Goal: Task Accomplishment & Management: Use online tool/utility

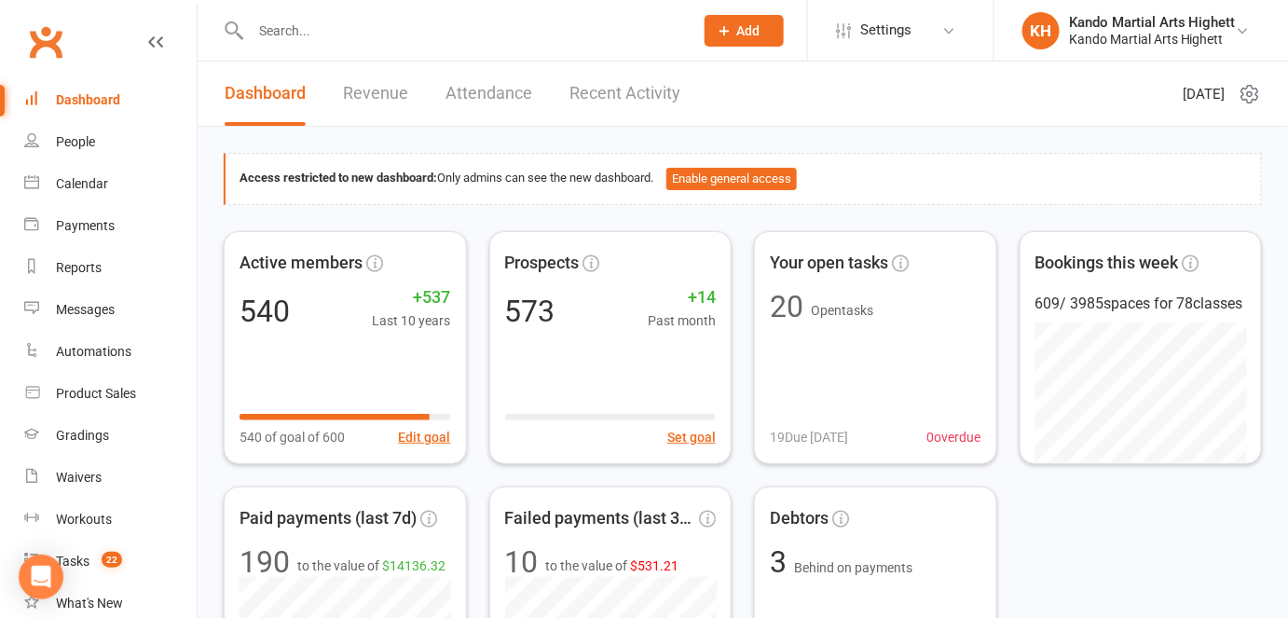
scroll to position [48, 0]
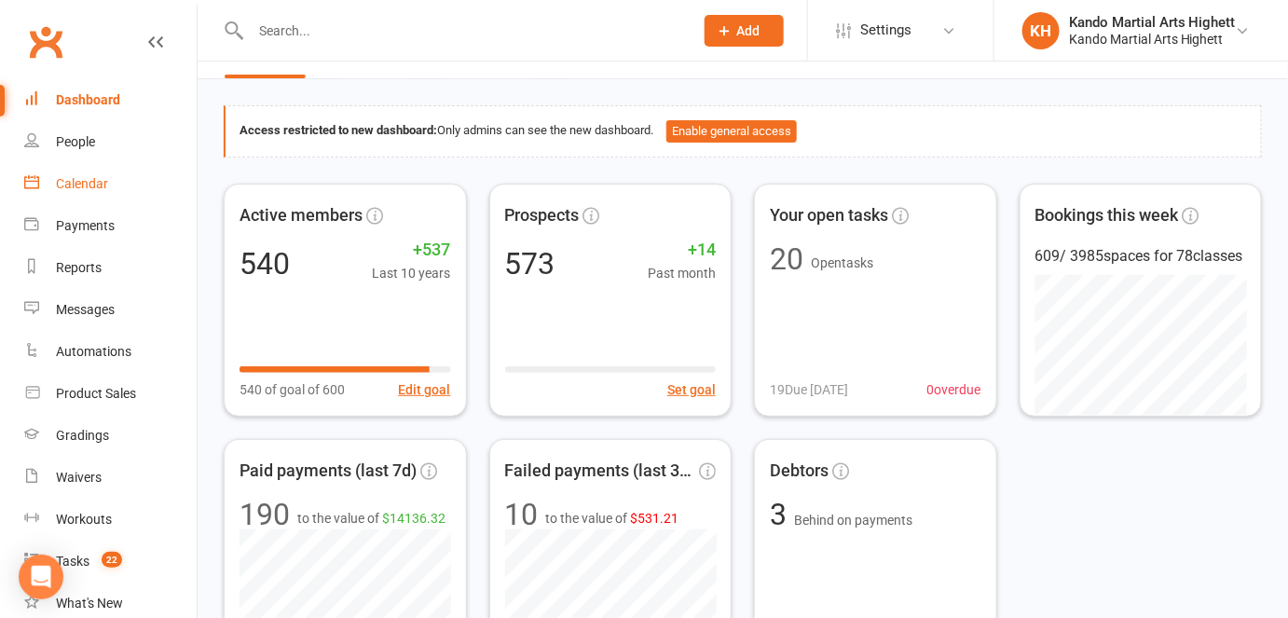
click at [127, 189] on link "Calendar" at bounding box center [110, 184] width 172 height 42
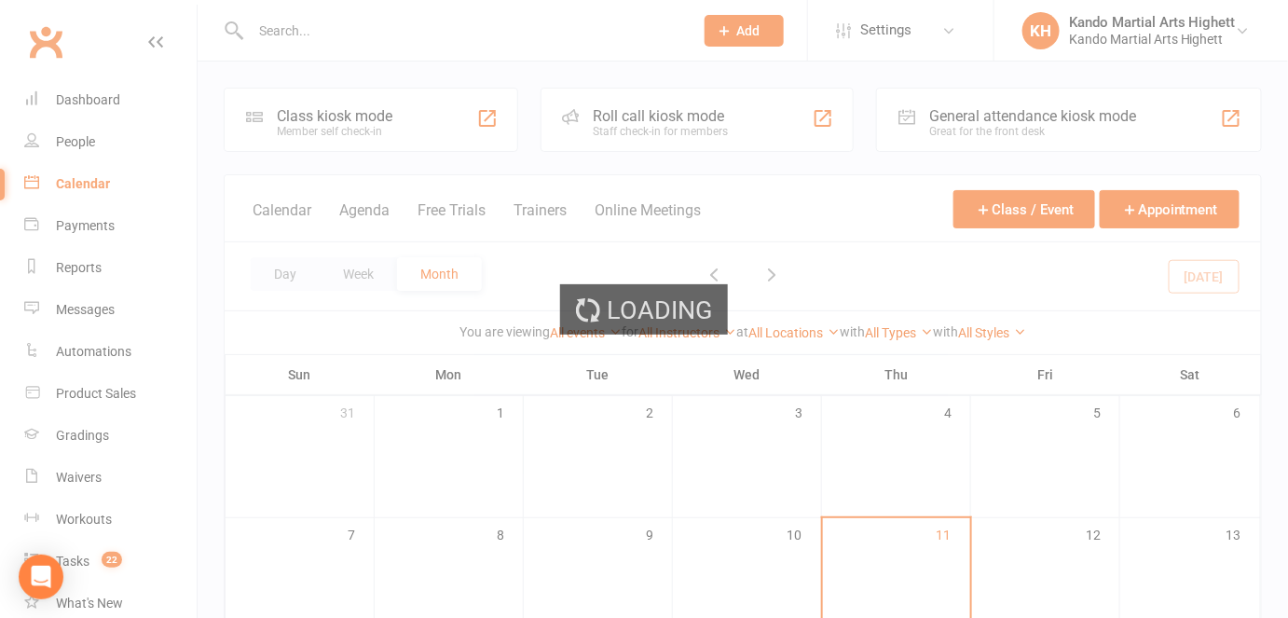
drag, startPoint x: 127, startPoint y: 189, endPoint x: 478, endPoint y: 216, distance: 352.4
click at [478, 216] on div "Loading" at bounding box center [644, 309] width 1288 height 618
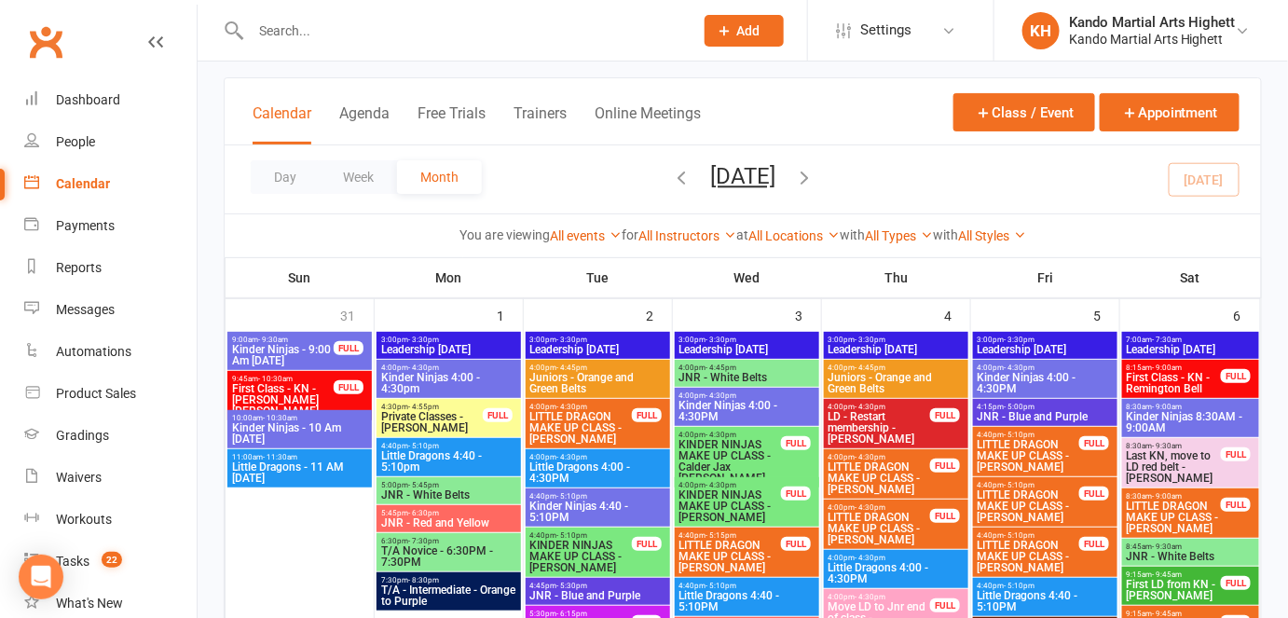
scroll to position [124, 0]
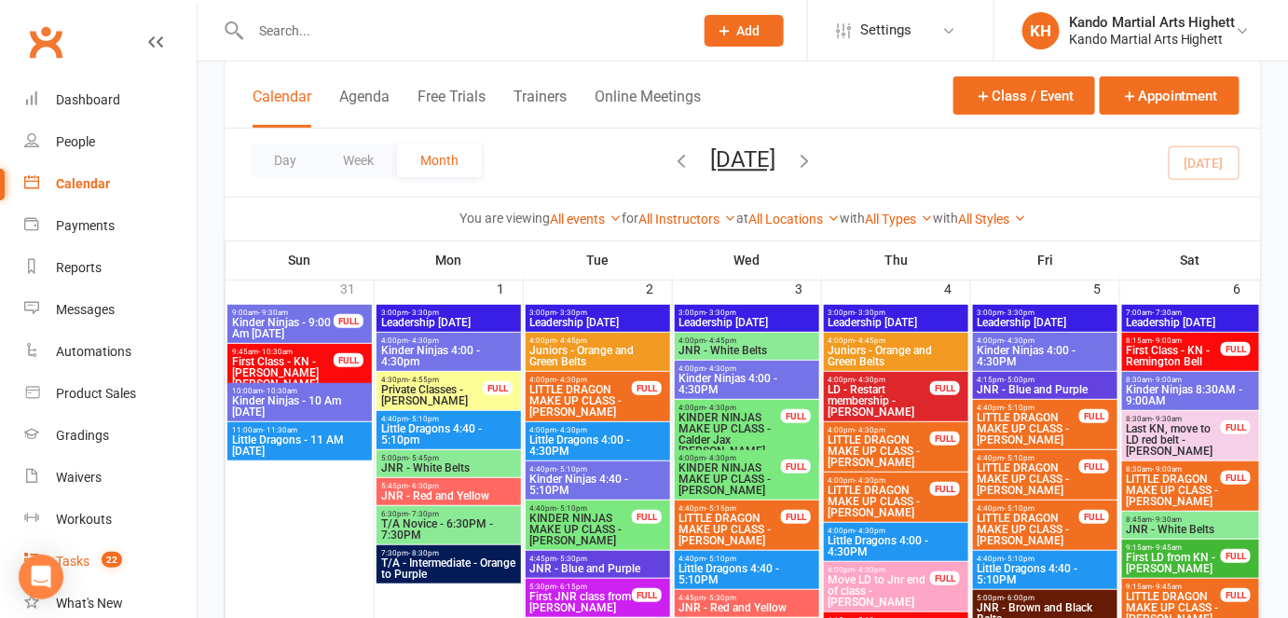
click at [79, 555] on div "Tasks" at bounding box center [73, 561] width 34 height 15
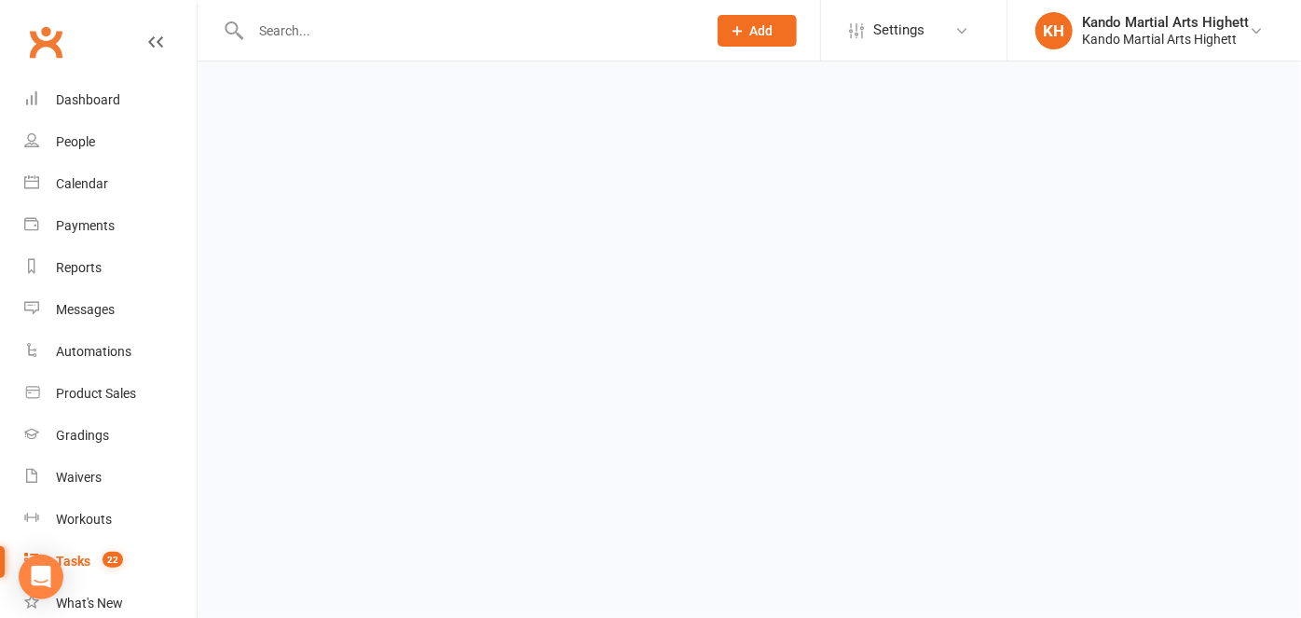
select select "incomplete"
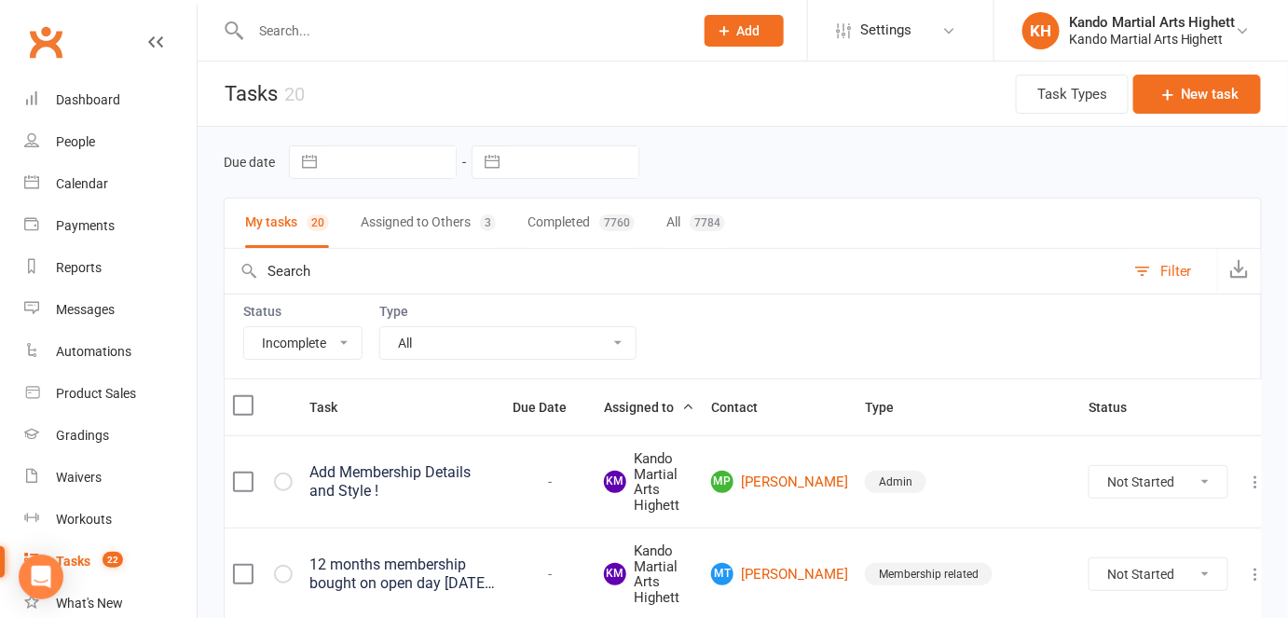
scroll to position [94, 0]
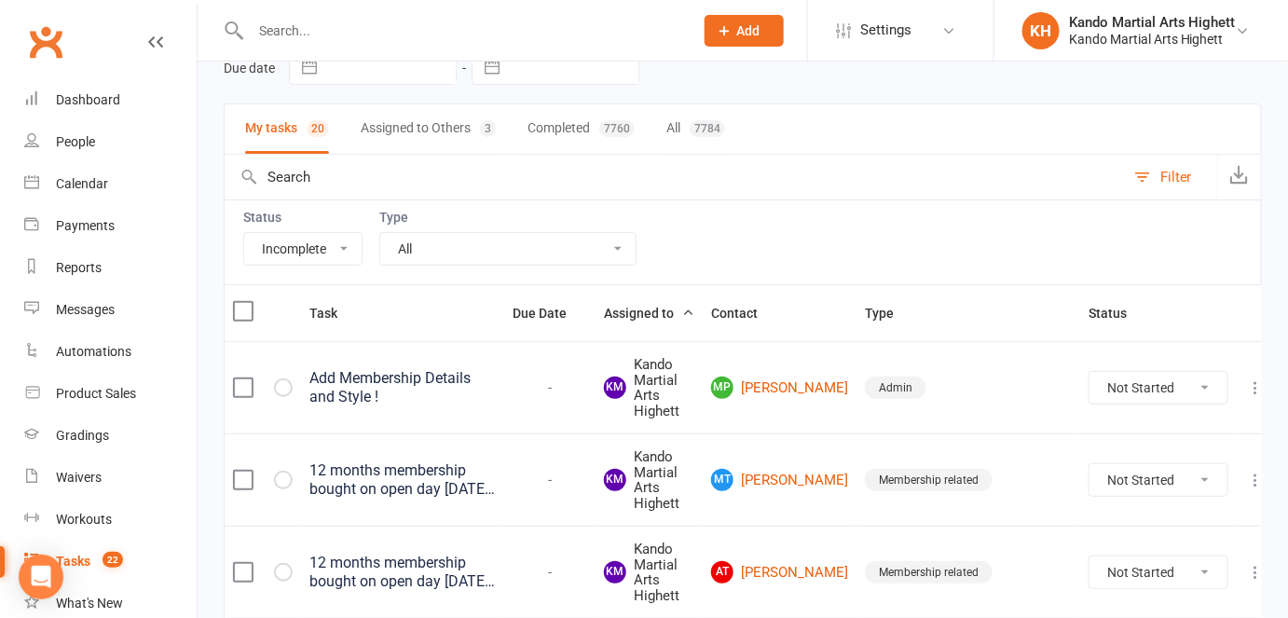
click at [838, 293] on th "Contact" at bounding box center [780, 313] width 154 height 56
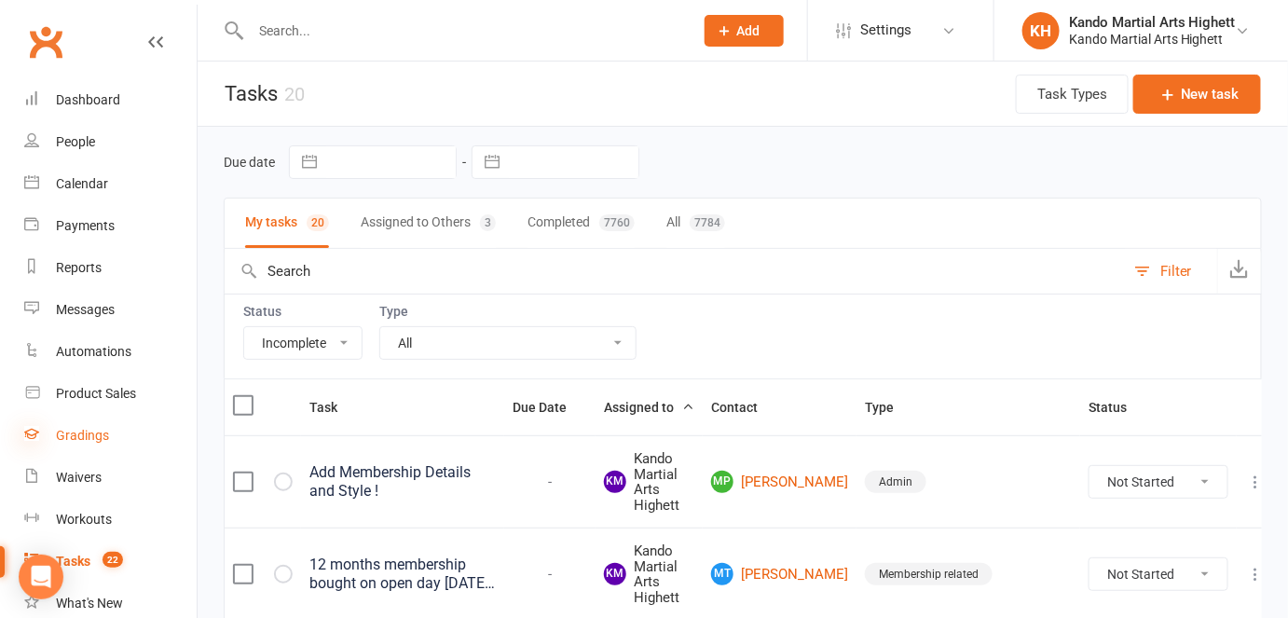
scroll to position [236, 0]
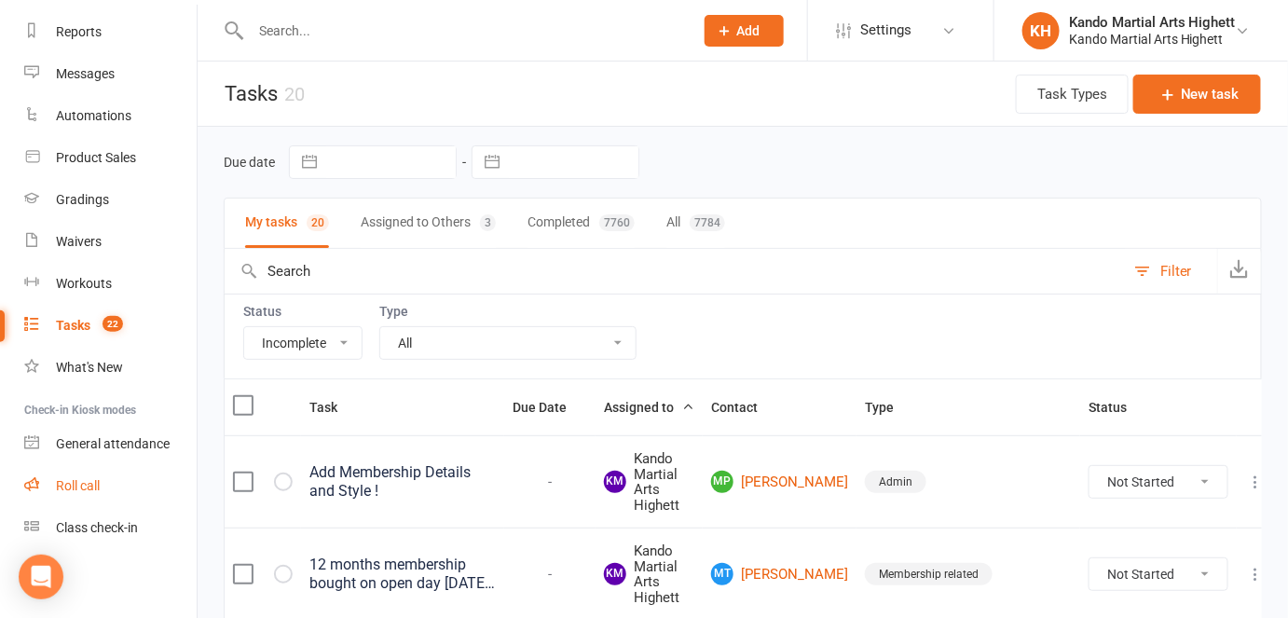
click at [50, 497] on link "Roll call" at bounding box center [110, 486] width 172 height 42
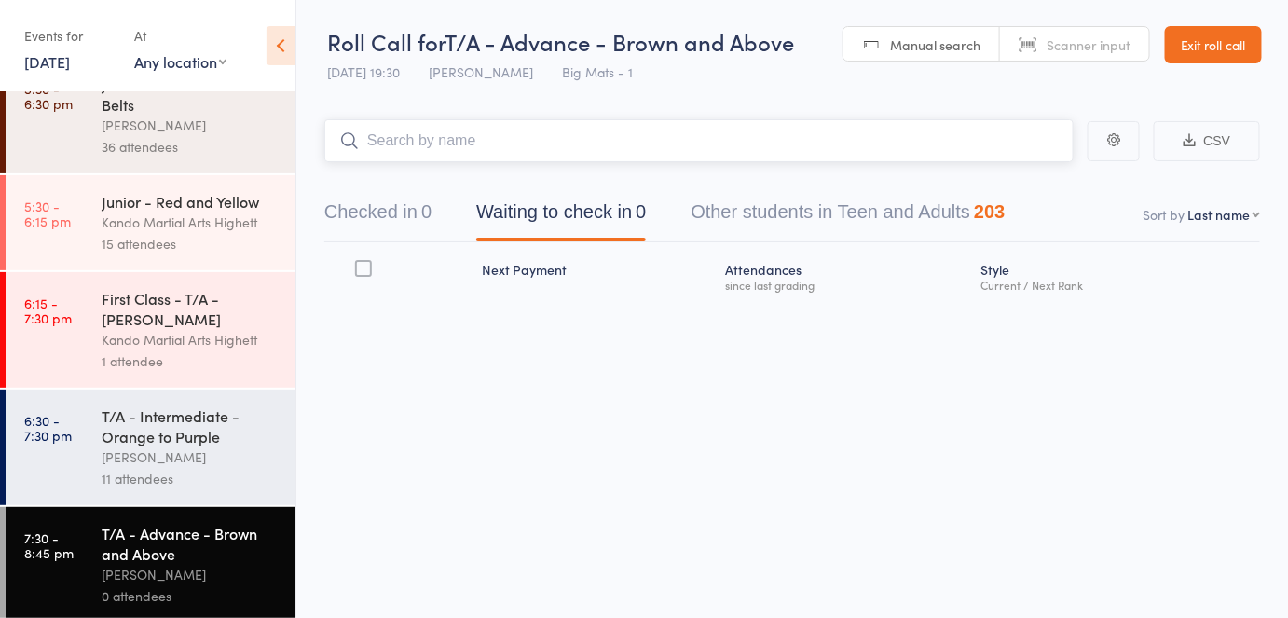
scroll to position [594, 0]
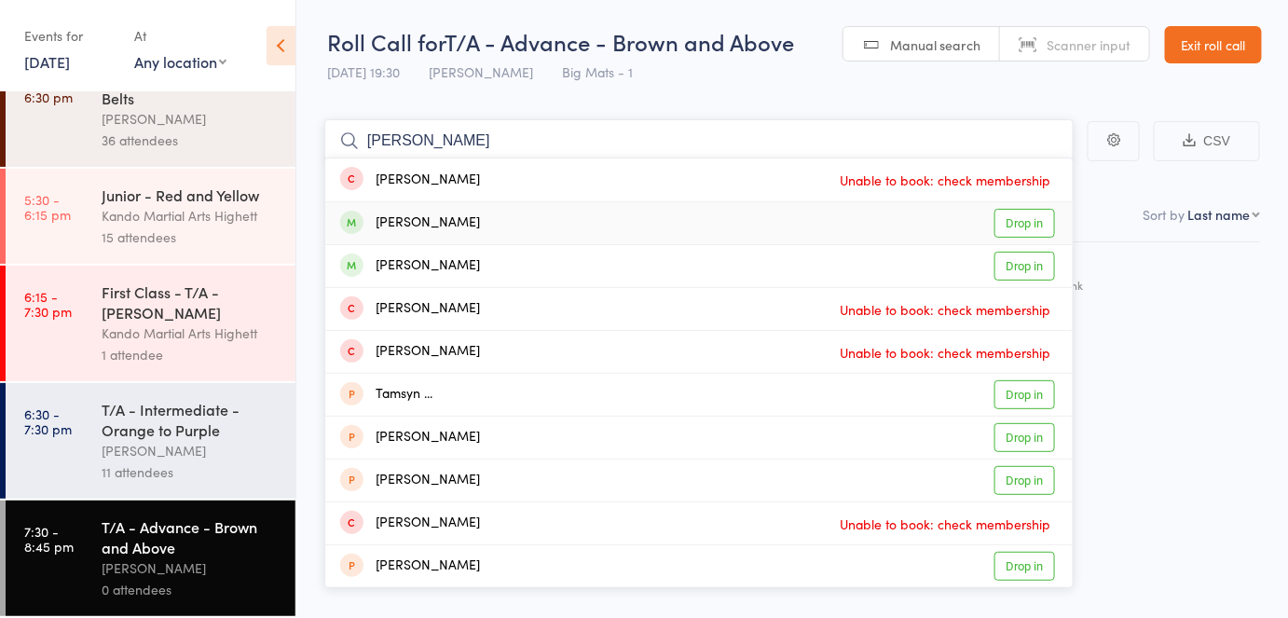
type input "tara"
click at [481, 230] on div "Tara Walker Drop in" at bounding box center [698, 223] width 747 height 42
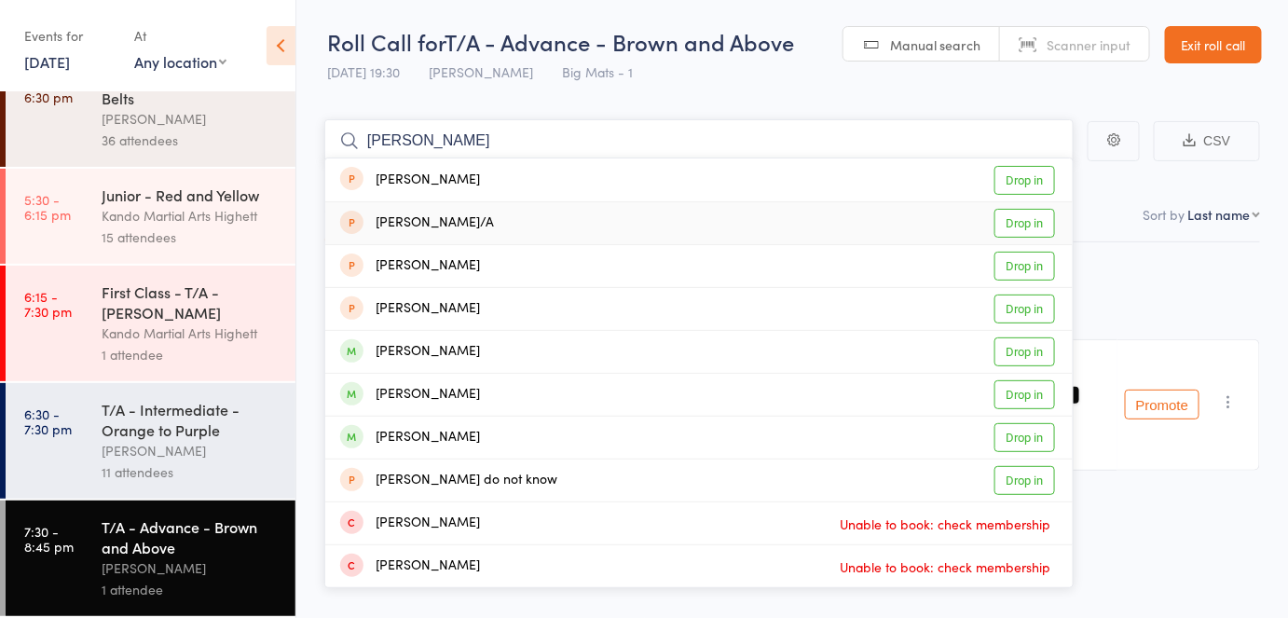
scroll to position [0, 0]
type input "david"
click at [464, 395] on div "David Duffett Drop in" at bounding box center [698, 395] width 747 height 42
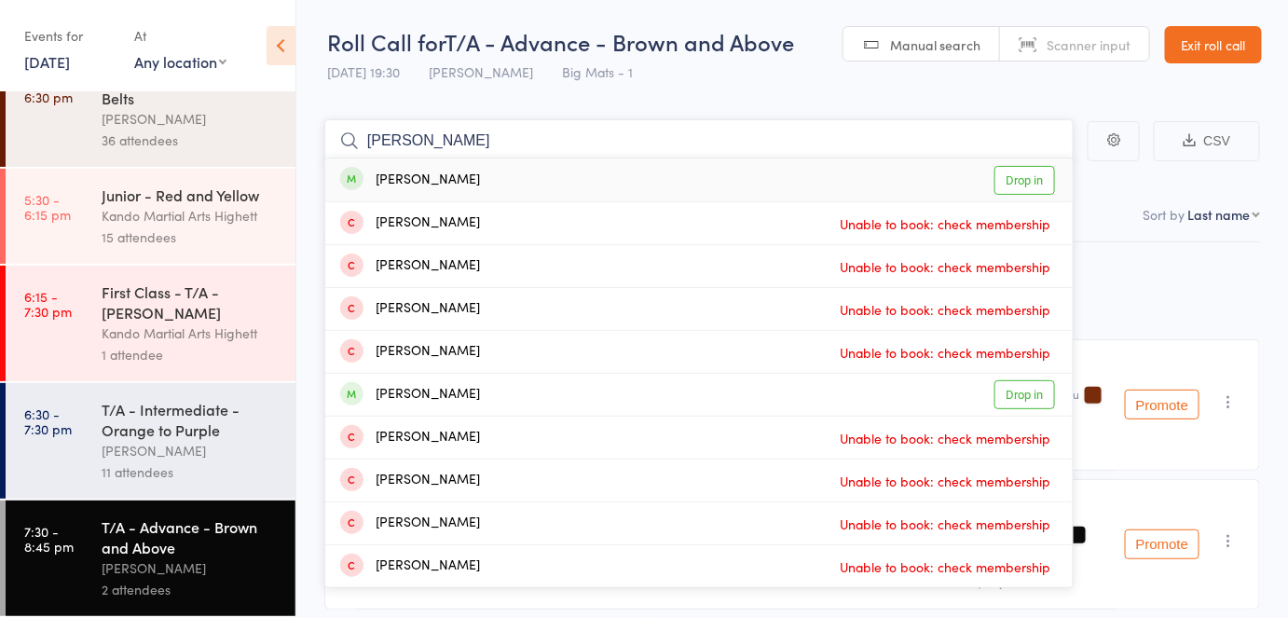
type input "james mil"
click at [487, 179] on div "James Milnes Drop in" at bounding box center [698, 179] width 747 height 43
type input "alejandro"
click at [569, 179] on div "Alejandro Duque Drop in" at bounding box center [698, 179] width 747 height 43
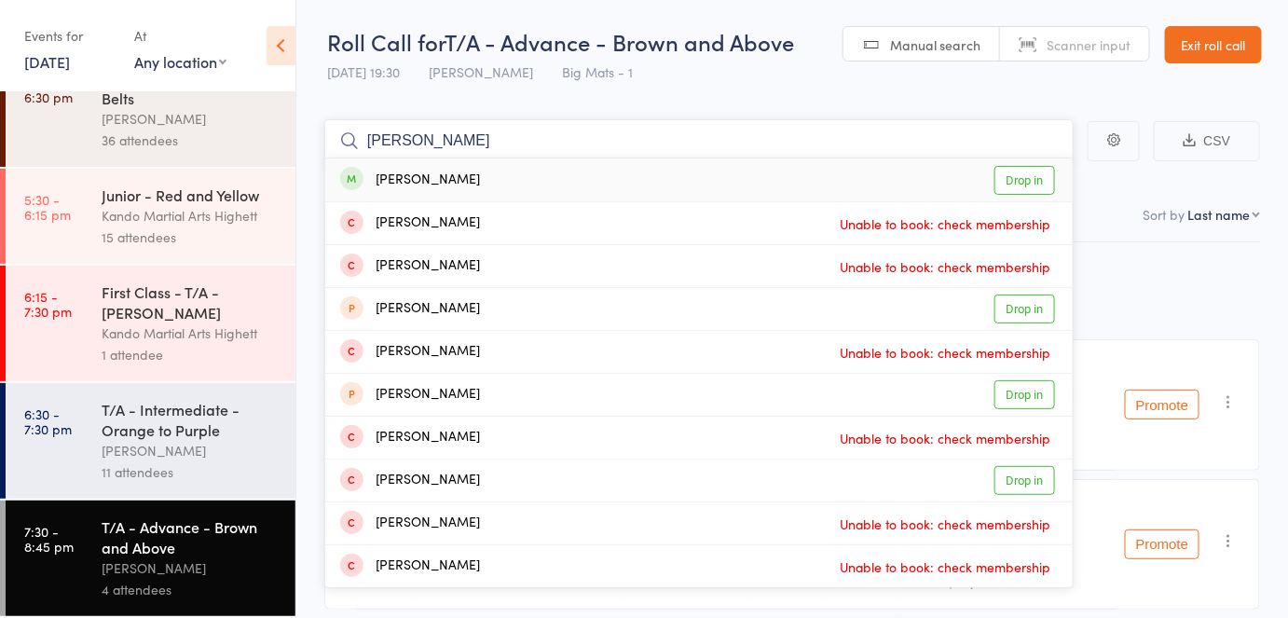
type input "finn davis"
click at [569, 179] on div "Finn Davis Drop in" at bounding box center [698, 179] width 747 height 43
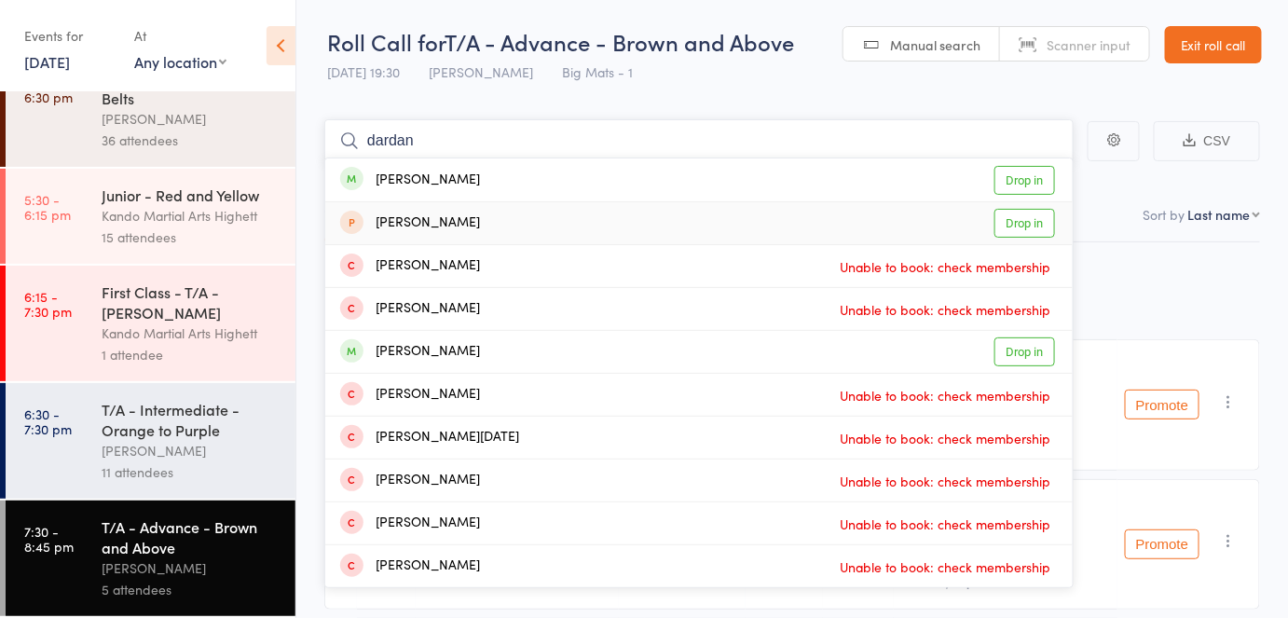
type input "dardan"
click at [544, 192] on div "Dardan Jahiu Drop in" at bounding box center [698, 179] width 747 height 43
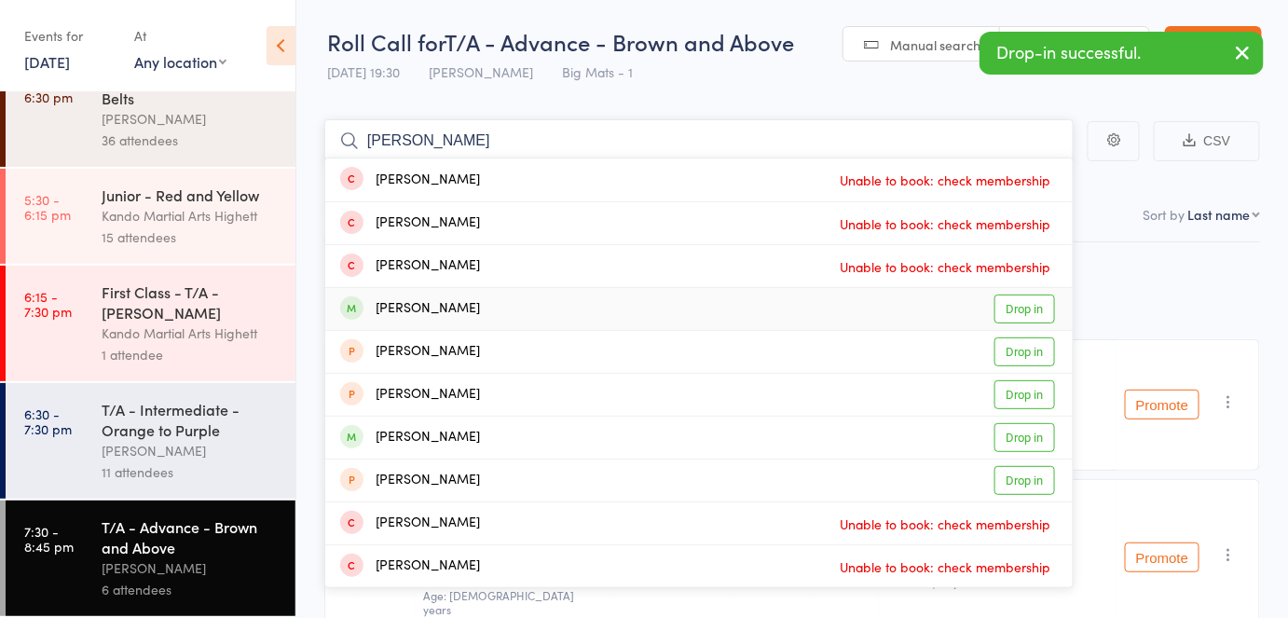
type input "asley"
click at [460, 311] on div "Ashley Goudie Drop in" at bounding box center [698, 309] width 747 height 42
